Goal: Transaction & Acquisition: Purchase product/service

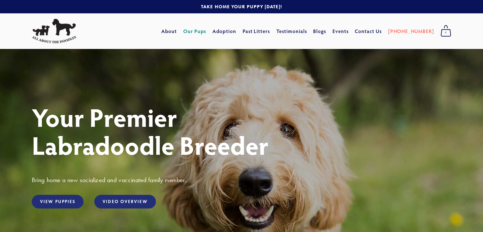
click at [206, 31] on link "Our Pups" at bounding box center [194, 30] width 23 height 11
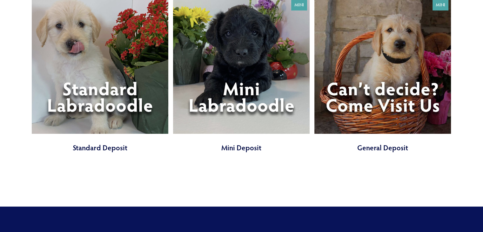
scroll to position [2318, 0]
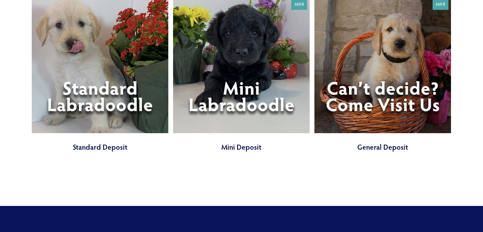
click at [387, 103] on link at bounding box center [382, 75] width 137 height 156
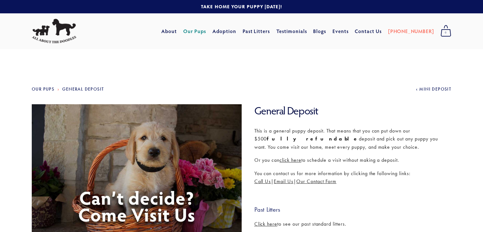
click at [204, 31] on link "Our Pups" at bounding box center [194, 30] width 23 height 11
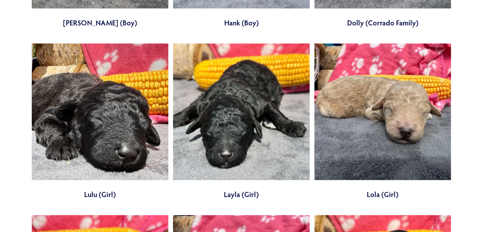
scroll to position [1746, 0]
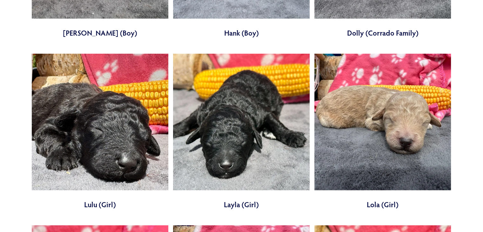
click at [377, 192] on link at bounding box center [382, 132] width 137 height 156
